Goal: Information Seeking & Learning: Understand process/instructions

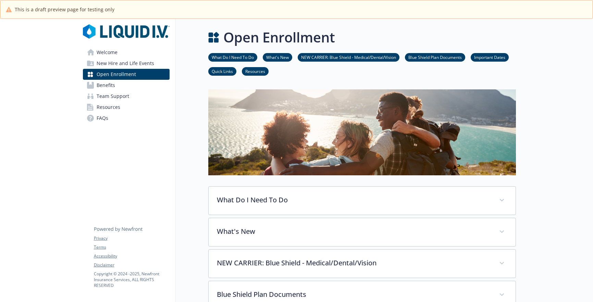
click at [227, 55] on link "What Do I Need To Do" at bounding box center [232, 57] width 49 height 7
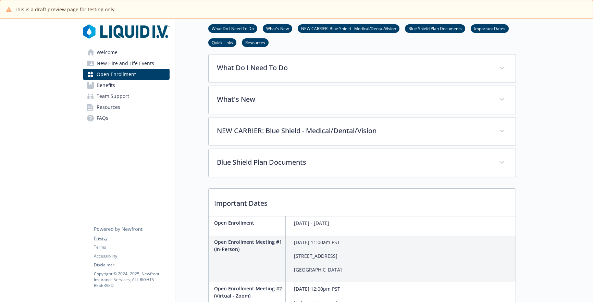
scroll to position [132, 5]
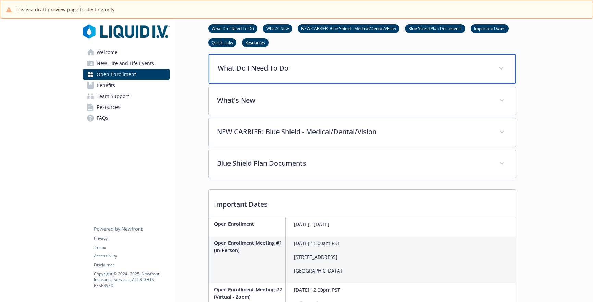
click at [231, 62] on div "What Do I Need To Do" at bounding box center [362, 68] width 307 height 29
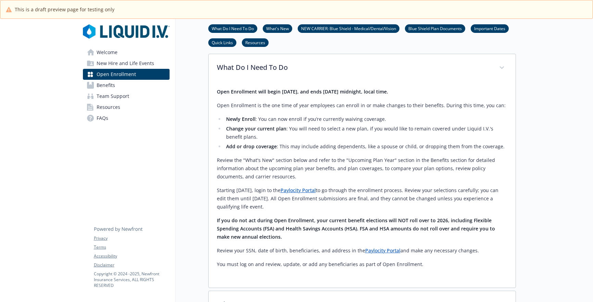
click at [279, 29] on link "What's New" at bounding box center [277, 28] width 29 height 7
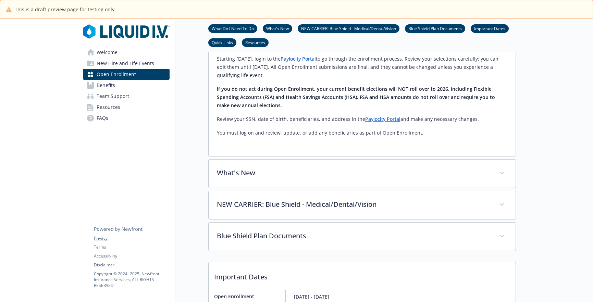
scroll to position [369, 5]
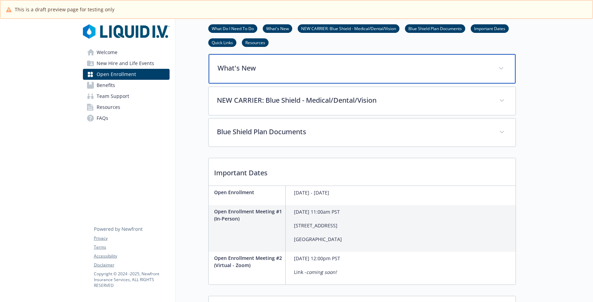
click at [247, 66] on p "What's New" at bounding box center [353, 68] width 273 height 10
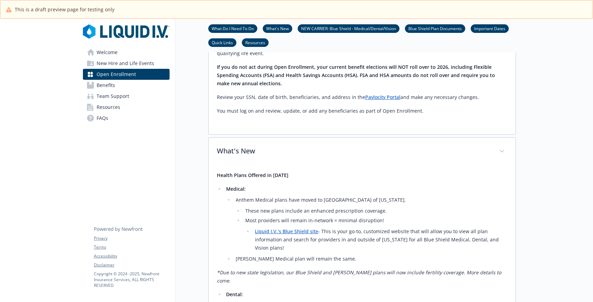
scroll to position [274, 5]
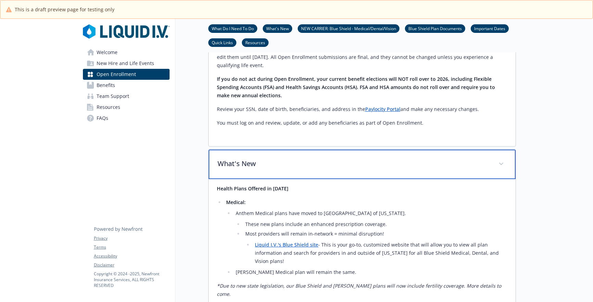
click at [496, 162] on span at bounding box center [500, 164] width 11 height 11
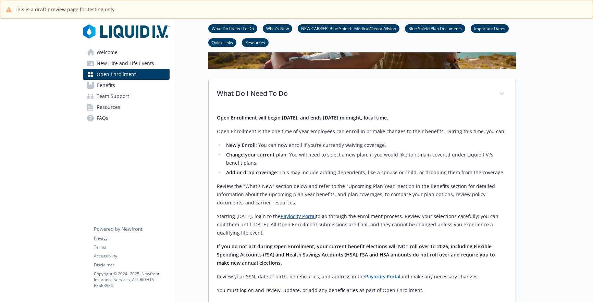
scroll to position [103, 5]
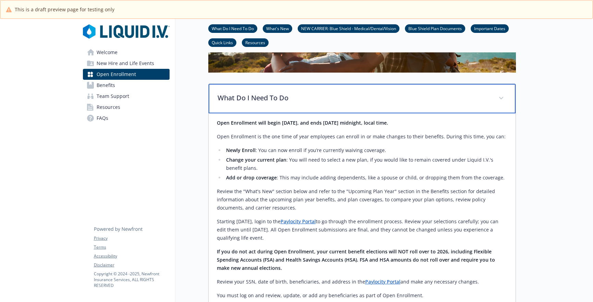
click at [495, 95] on span at bounding box center [500, 98] width 11 height 11
